Goal: Transaction & Acquisition: Purchase product/service

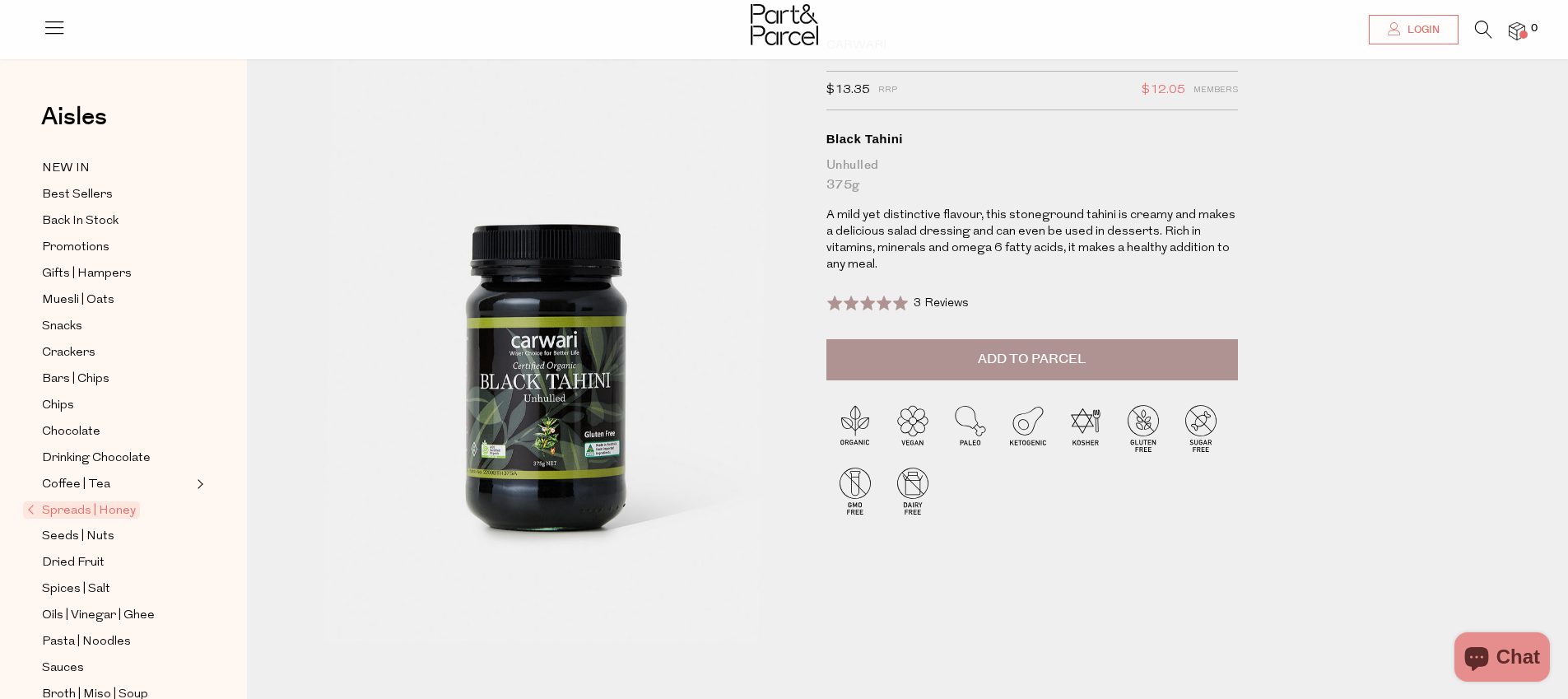
scroll to position [85, 0]
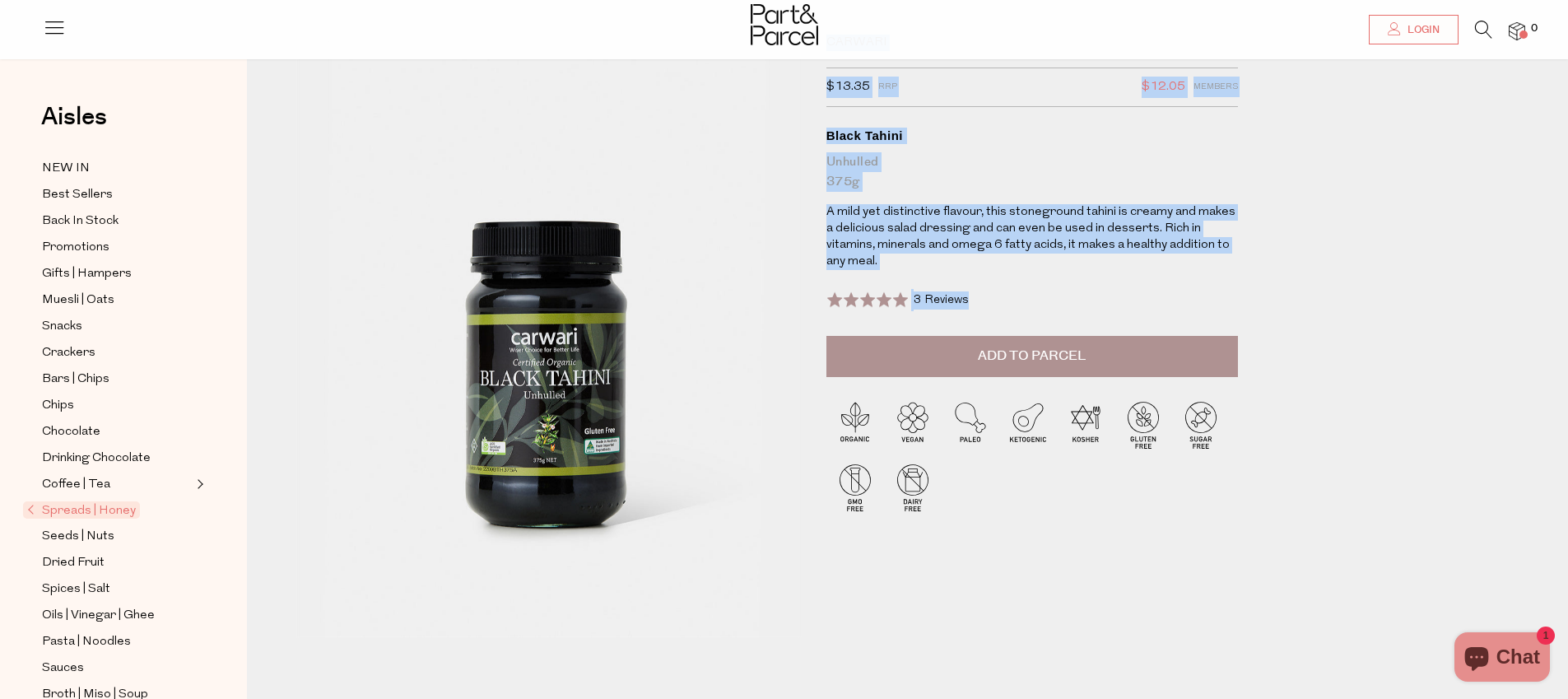
drag, startPoint x: 843, startPoint y: 621, endPoint x: 930, endPoint y: 621, distance: 87.0
click at [783, 604] on div "Carwari $13.35 RRP $12.05 Members Available: In Stock Black Tahini Unhulled 375…" at bounding box center [919, 361] width 1272 height 675
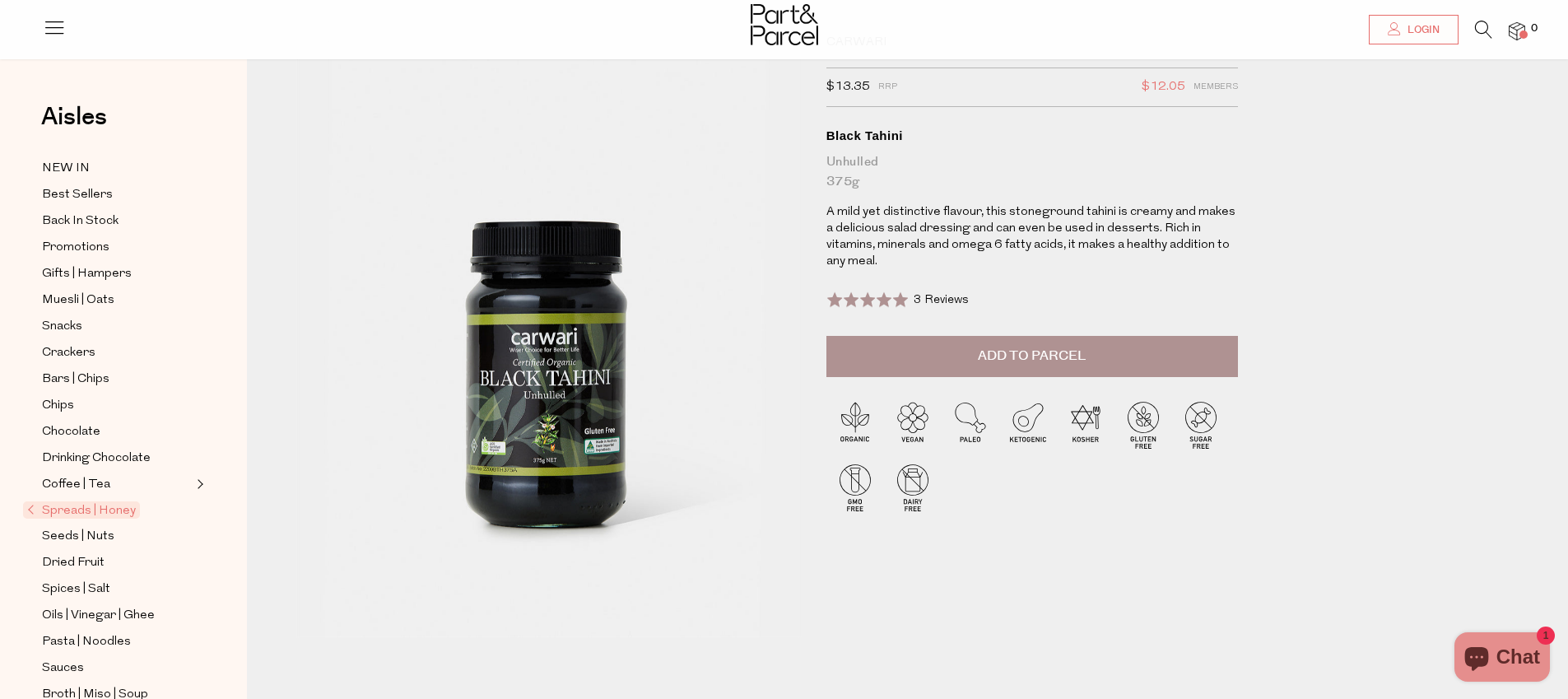
drag, startPoint x: 1161, startPoint y: 658, endPoint x: 967, endPoint y: 626, distance: 196.6
click at [967, 626] on div "Carwari $13.35 RRP $12.05 Members Available: In Stock Black Tahini Unhulled 375…" at bounding box center [919, 361] width 1272 height 675
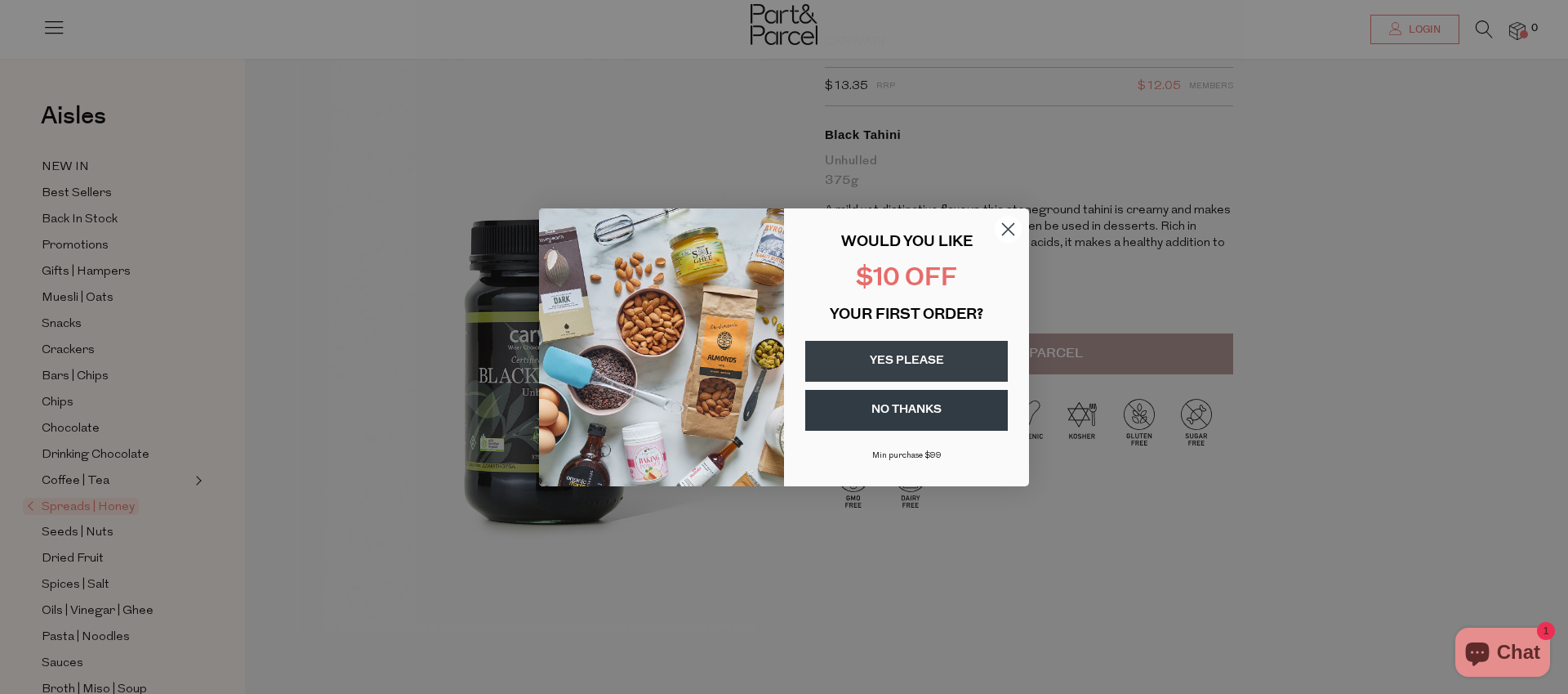
click at [1020, 231] on circle "Close dialog" at bounding box center [1008, 228] width 27 height 27
